Goal: Task Accomplishment & Management: Use online tool/utility

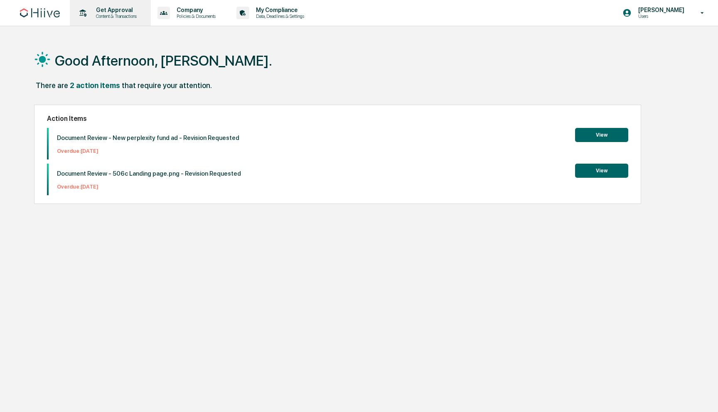
click at [130, 17] on p "Content & Transactions" at bounding box center [115, 16] width 52 height 6
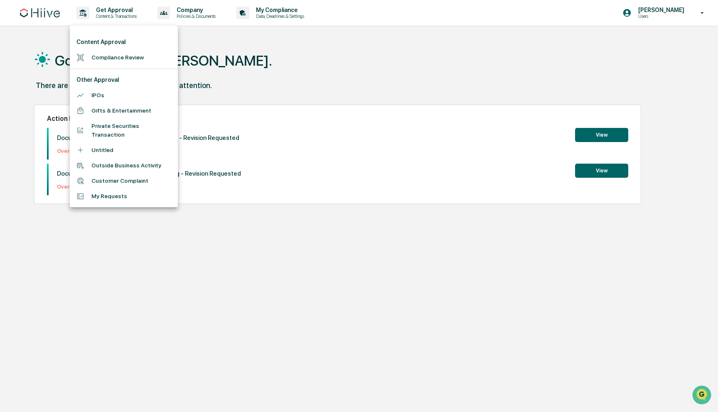
click at [124, 58] on li "Compliance Review" at bounding box center [124, 57] width 108 height 15
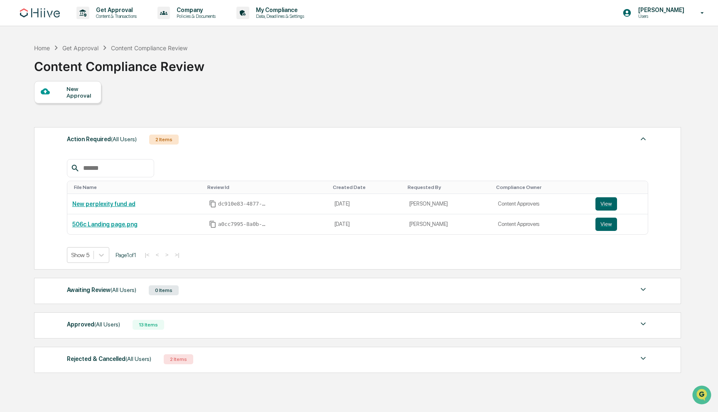
click at [205, 331] on div "Approved (All Users) 13 Items" at bounding box center [358, 325] width 582 height 12
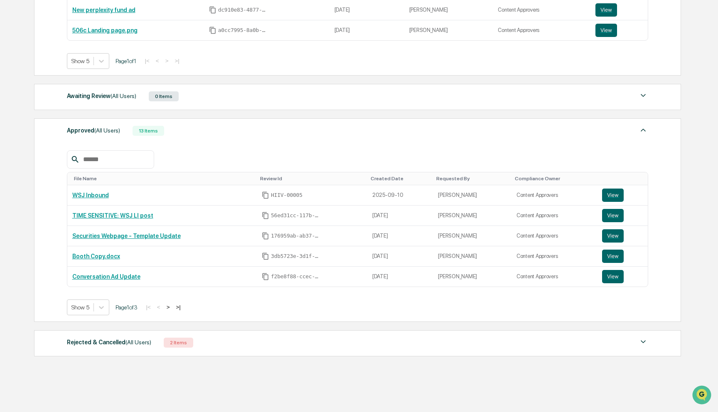
scroll to position [204, 0]
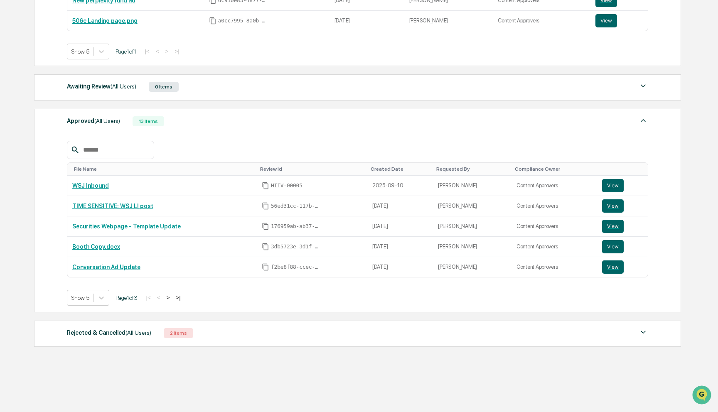
click at [172, 298] on button ">" at bounding box center [168, 297] width 8 height 7
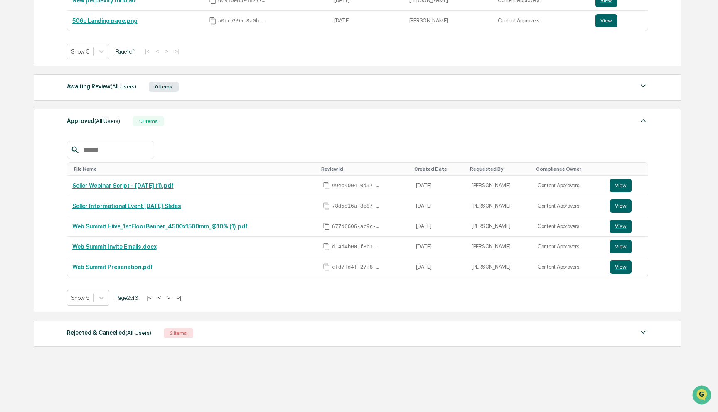
click at [173, 298] on button ">" at bounding box center [169, 297] width 8 height 7
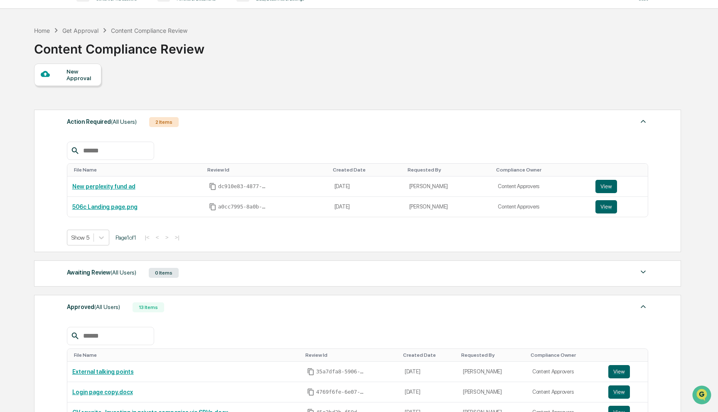
scroll to position [0, 0]
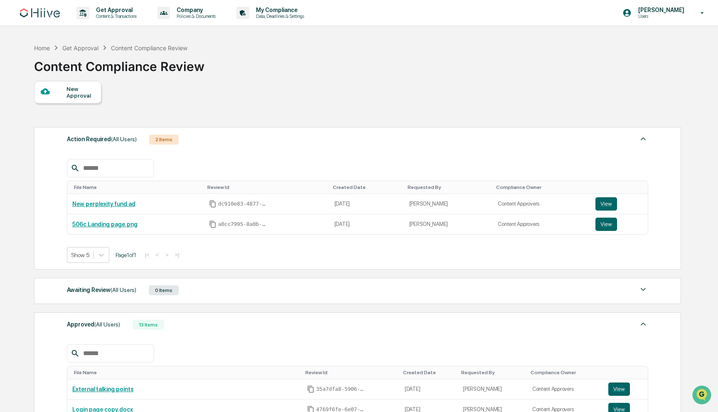
click at [202, 291] on div "Awaiting Review (All Users) 0 Items" at bounding box center [358, 291] width 582 height 12
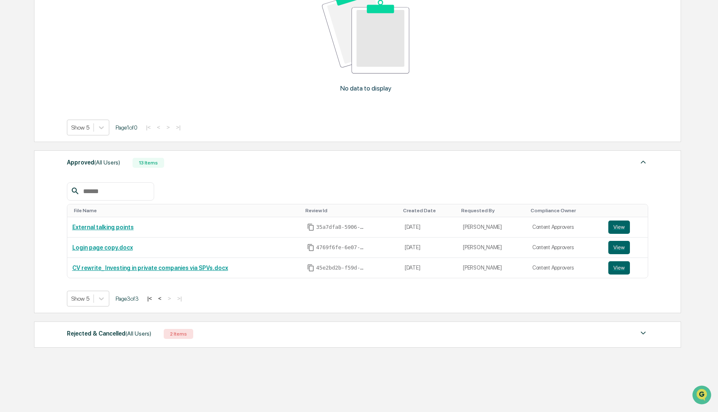
scroll to position [356, 0]
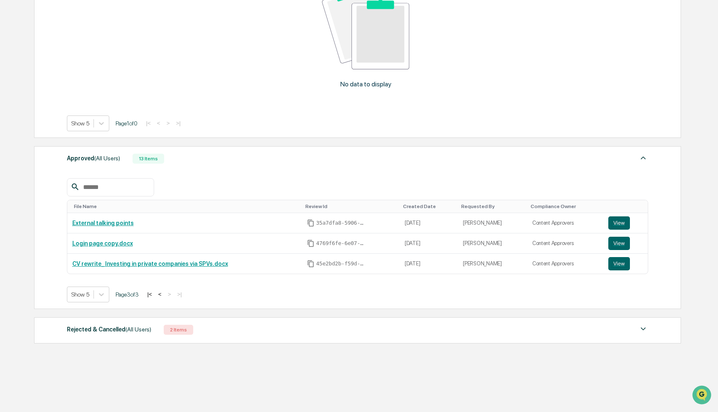
click at [164, 295] on button "<" at bounding box center [160, 294] width 8 height 7
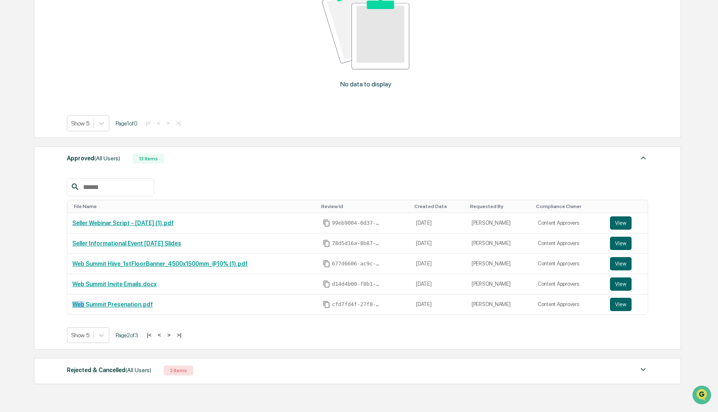
click at [168, 295] on td "Web Summit Presenation.pdf" at bounding box center [192, 305] width 251 height 20
click at [164, 335] on button "<" at bounding box center [159, 335] width 8 height 7
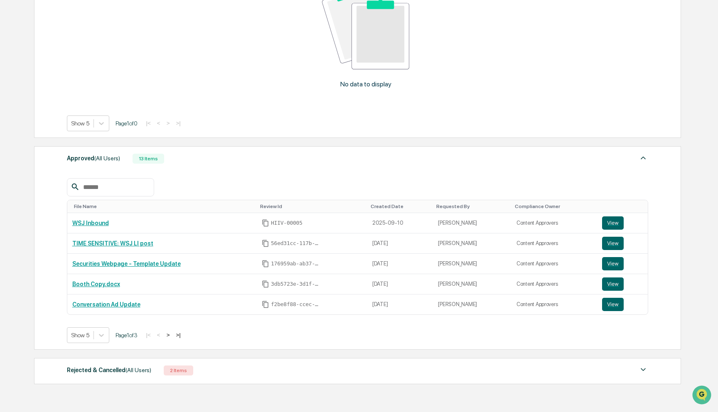
click at [215, 372] on div "Rejected & Cancelled (All Users) 2 Items" at bounding box center [358, 371] width 582 height 12
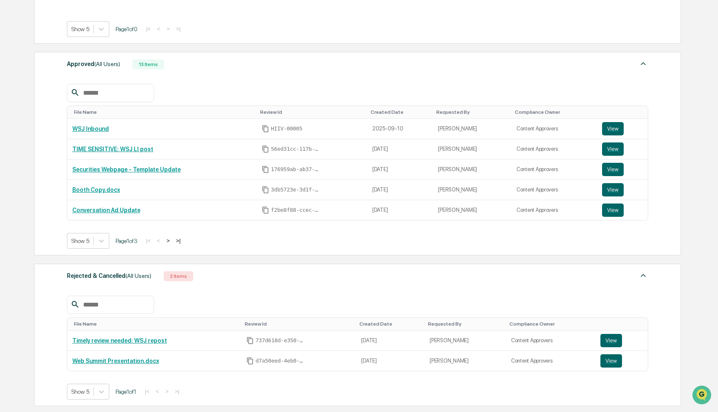
scroll to position [514, 0]
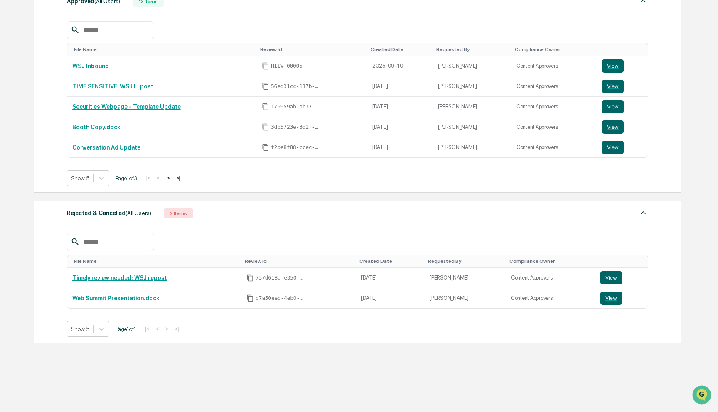
click at [172, 179] on button ">" at bounding box center [168, 178] width 8 height 7
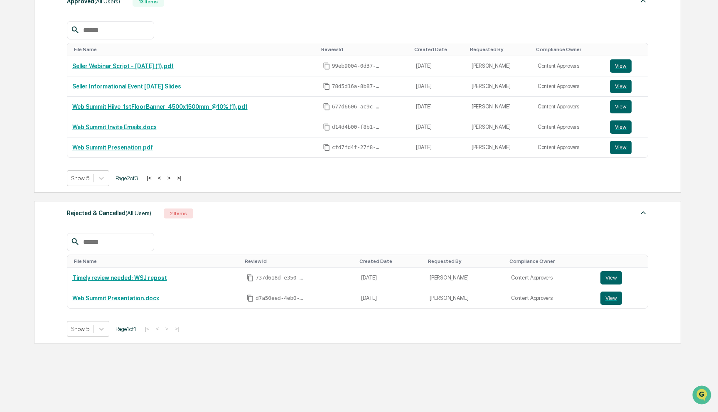
click at [173, 179] on button ">" at bounding box center [169, 178] width 8 height 7
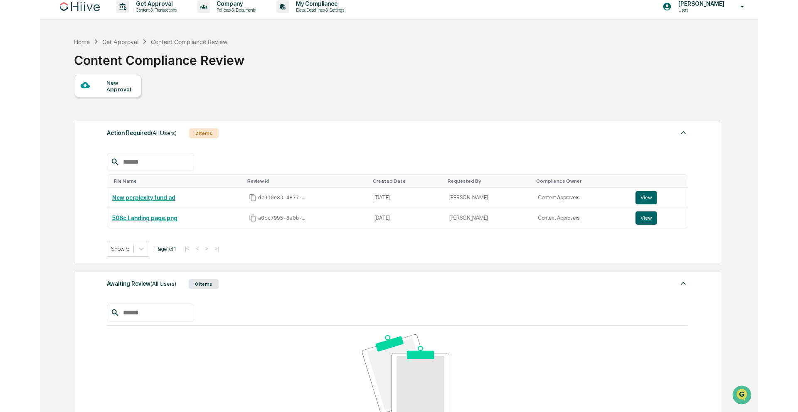
scroll to position [0, 0]
